Goal: Obtain resource: Download file/media

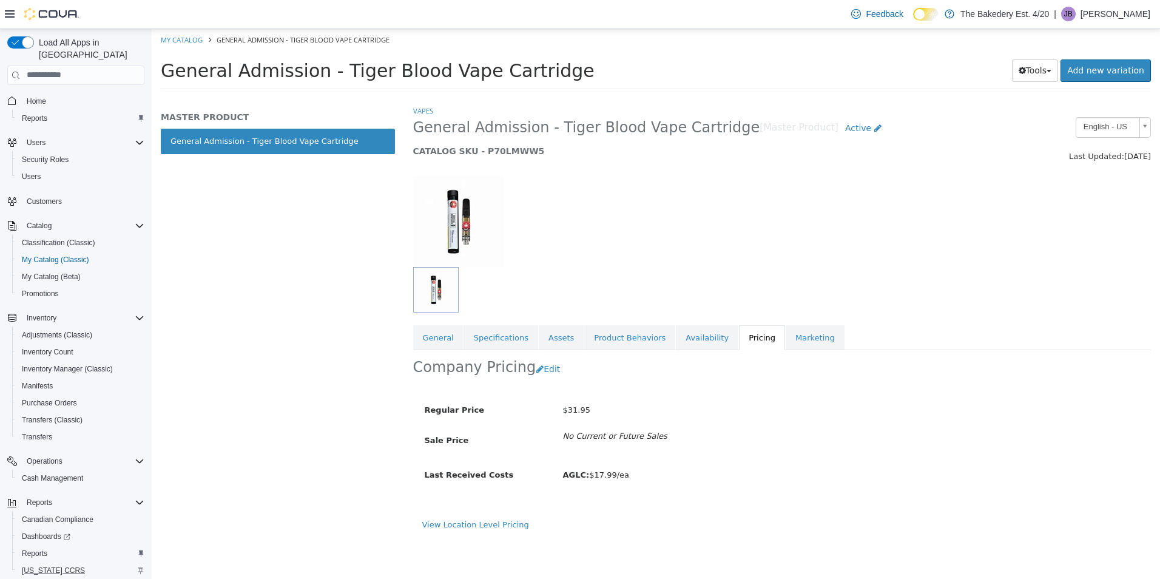
scroll to position [33, 0]
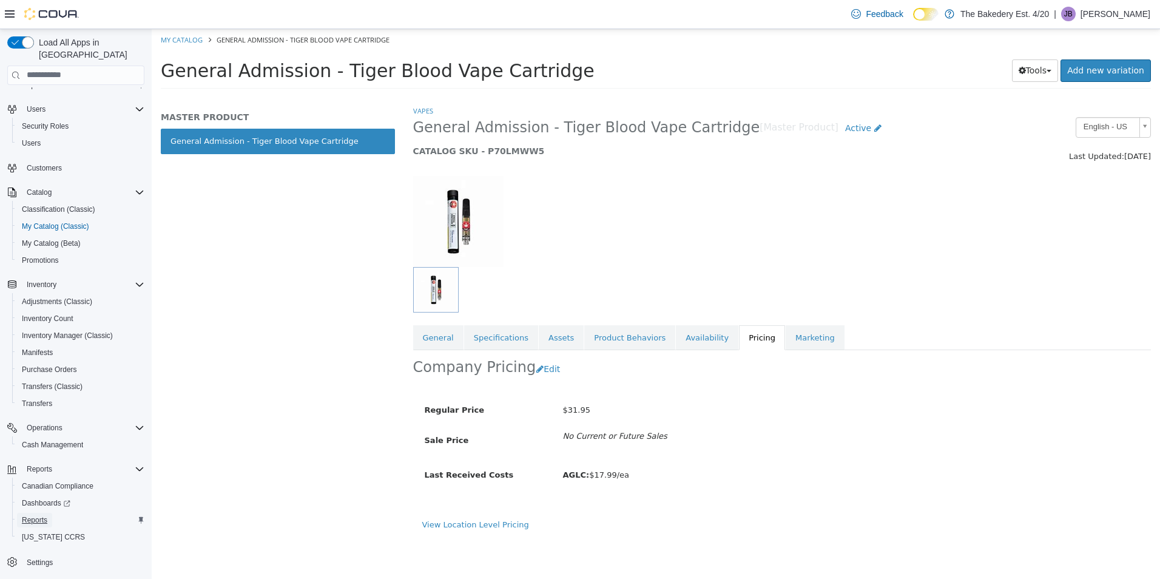
click at [47, 515] on span "Reports" at bounding box center [34, 520] width 25 height 10
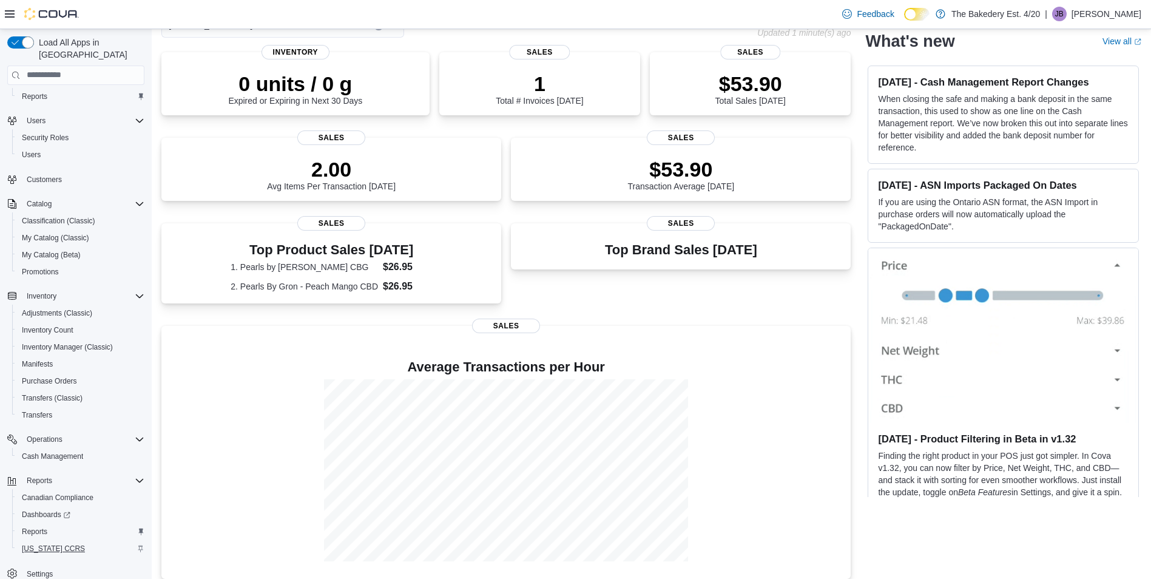
scroll to position [33, 0]
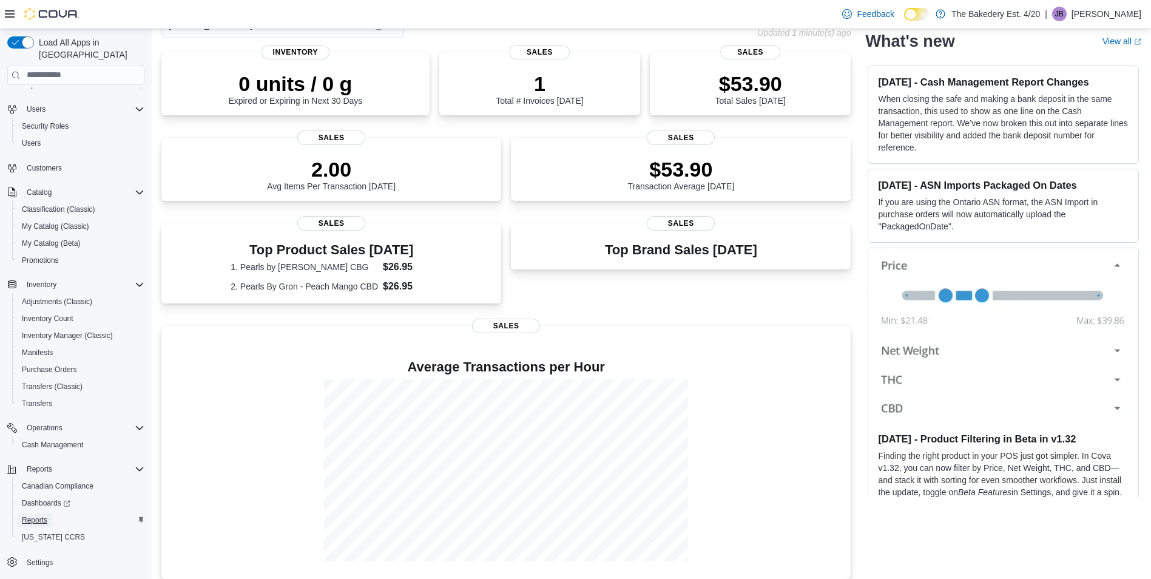
click at [42, 515] on span "Reports" at bounding box center [34, 520] width 25 height 10
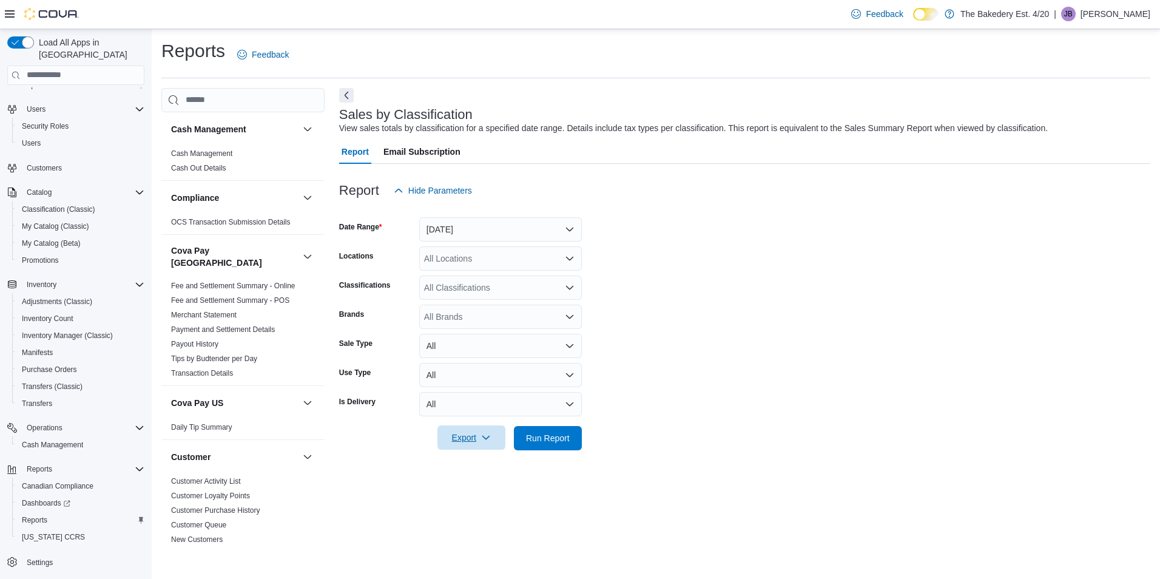
click at [485, 438] on icon "button" at bounding box center [486, 438] width 10 height 10
click at [488, 462] on span "Export to Excel" at bounding box center [473, 462] width 55 height 10
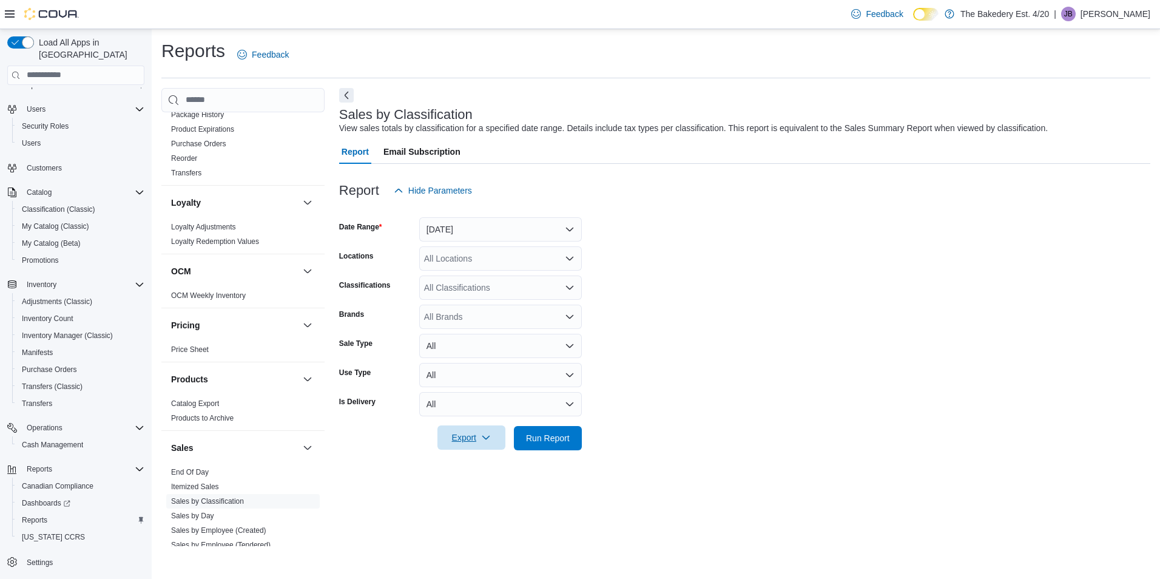
scroll to position [849, 0]
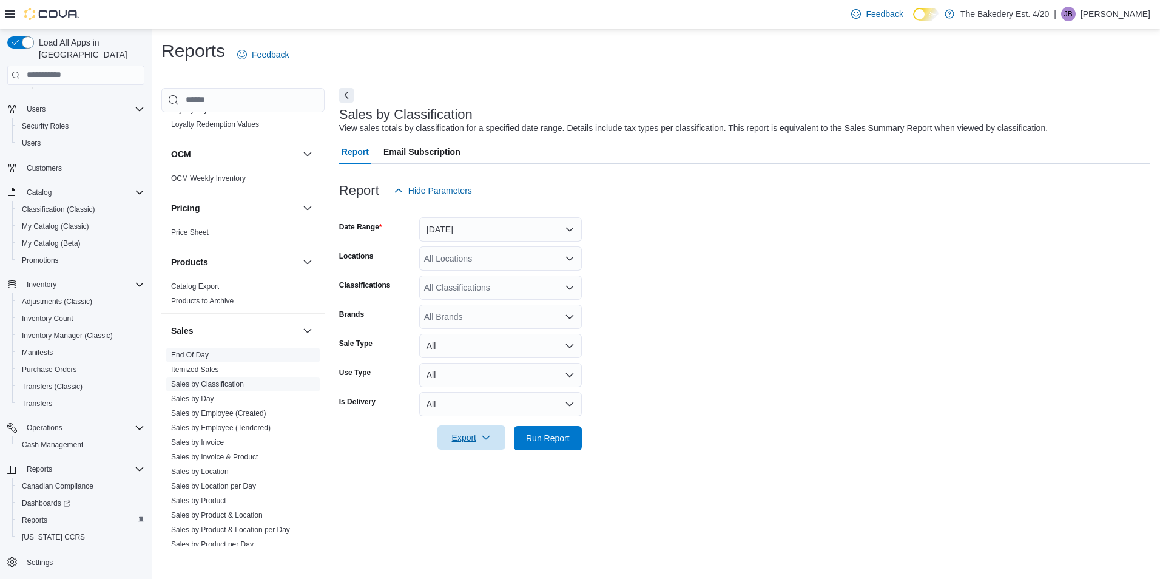
click at [202, 351] on link "End Of Day" at bounding box center [190, 355] width 38 height 8
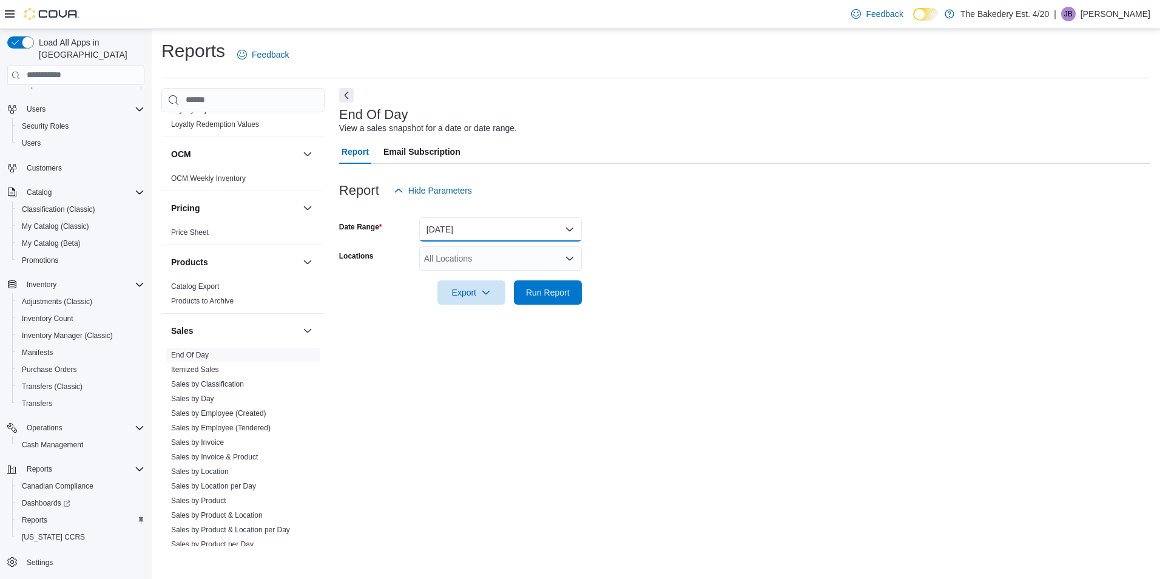
click at [558, 228] on button "Today" at bounding box center [500, 229] width 163 height 24
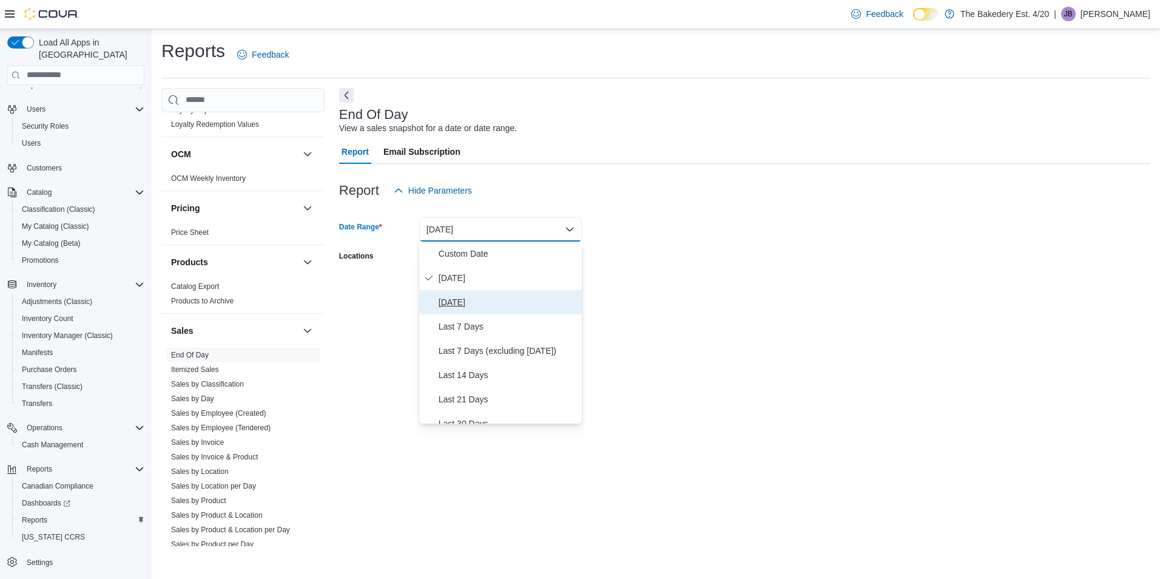
click at [484, 295] on span "Yesterday" at bounding box center [508, 302] width 138 height 15
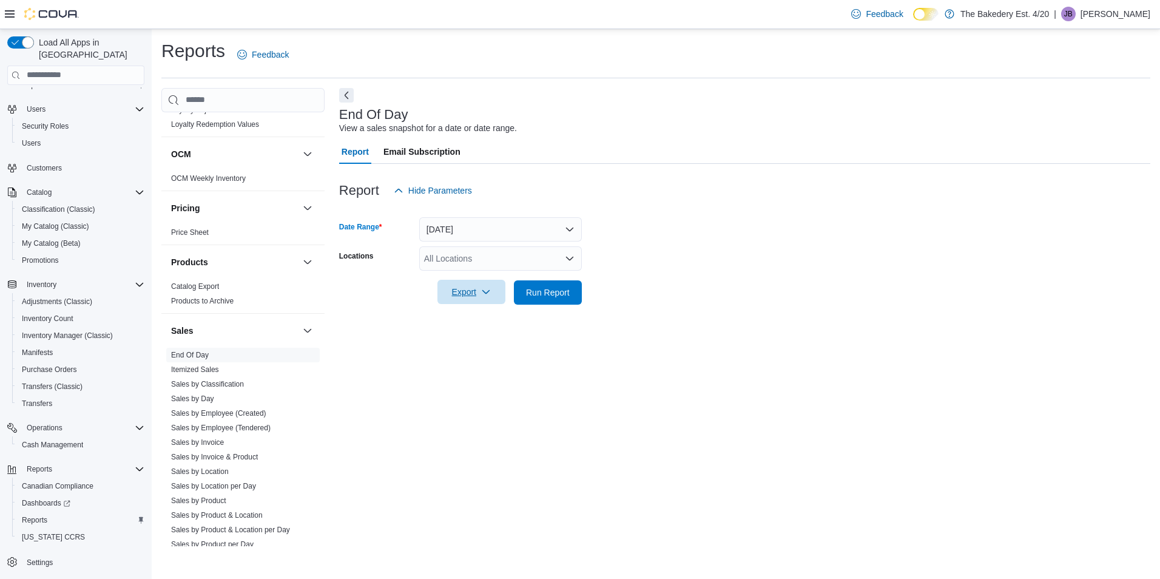
click at [478, 294] on span "Export" at bounding box center [471, 292] width 53 height 24
click at [485, 339] on span "Export to Pdf" at bounding box center [473, 341] width 55 height 10
